Goal: Task Accomplishment & Management: Manage account settings

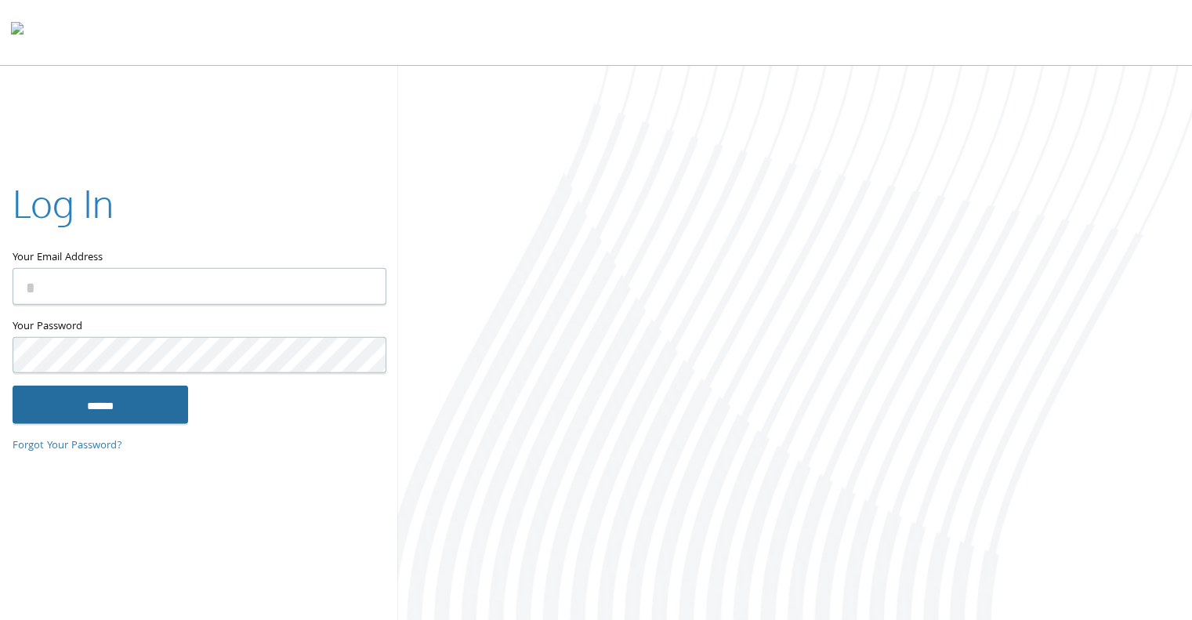
type input "**********"
click at [125, 410] on input "******" at bounding box center [101, 405] width 176 height 38
type input "**********"
click at [169, 395] on input "******" at bounding box center [101, 405] width 176 height 38
